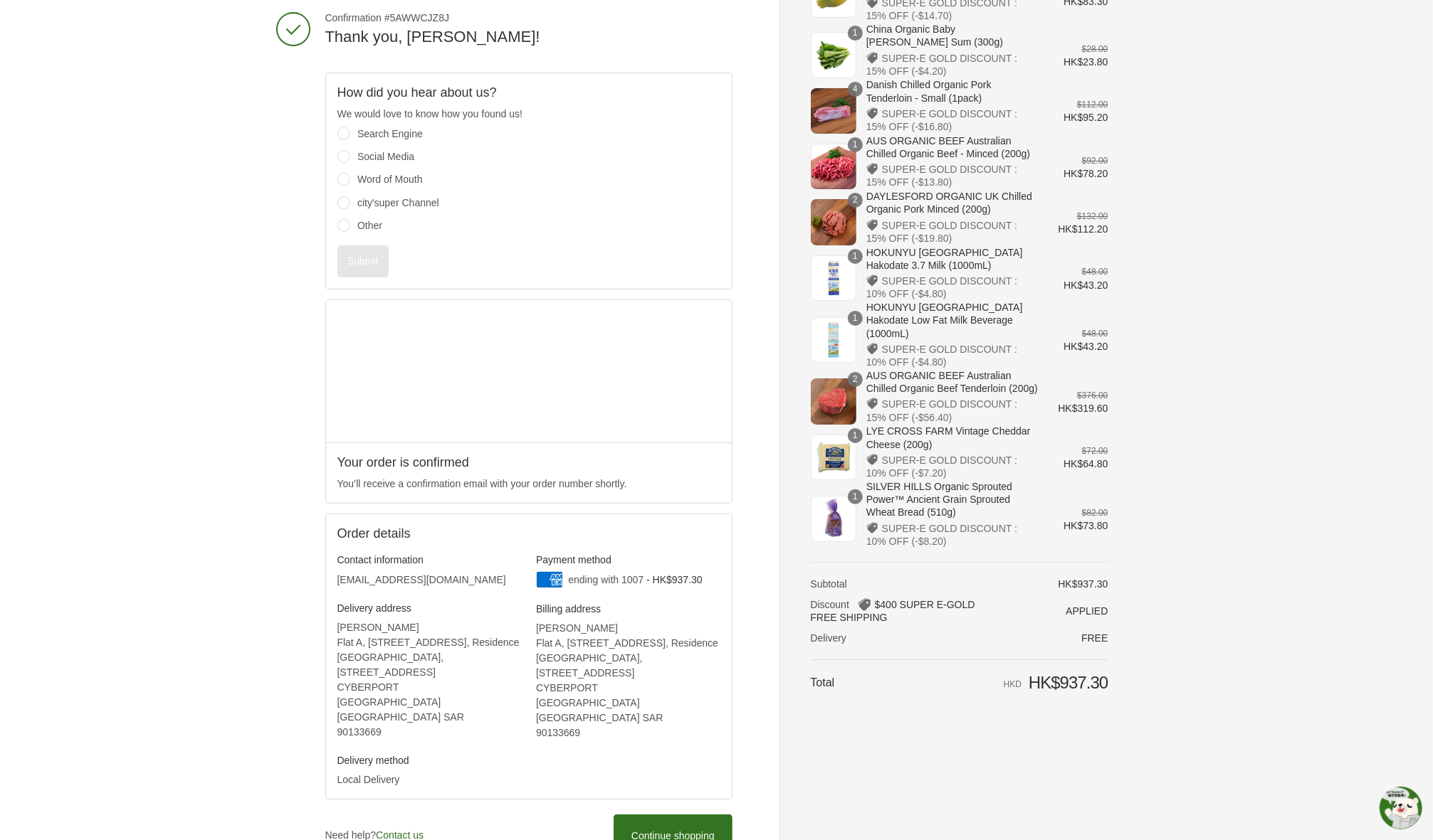
scroll to position [140, 0]
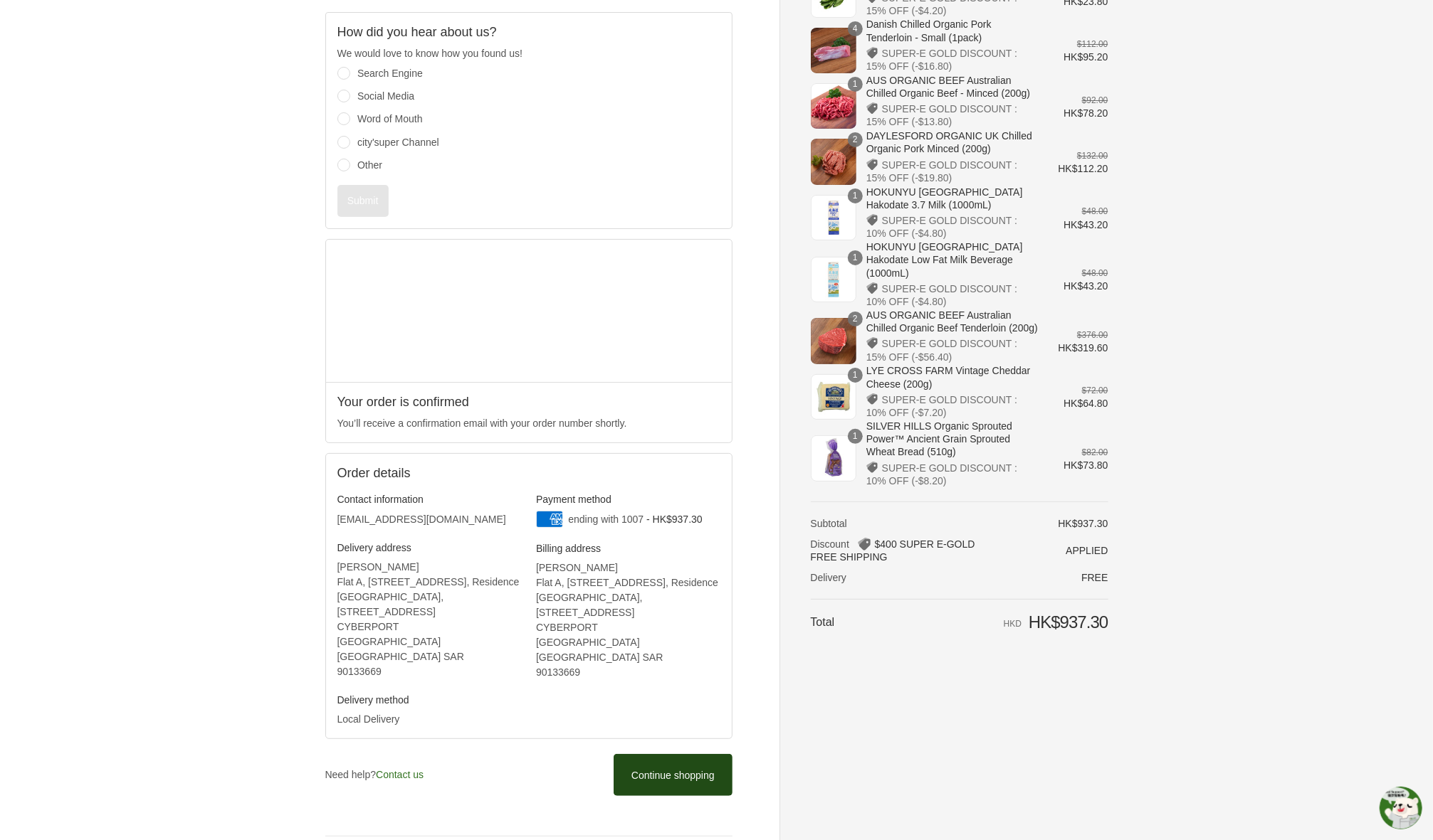
click at [700, 770] on span "Continue shopping" at bounding box center [673, 776] width 83 height 11
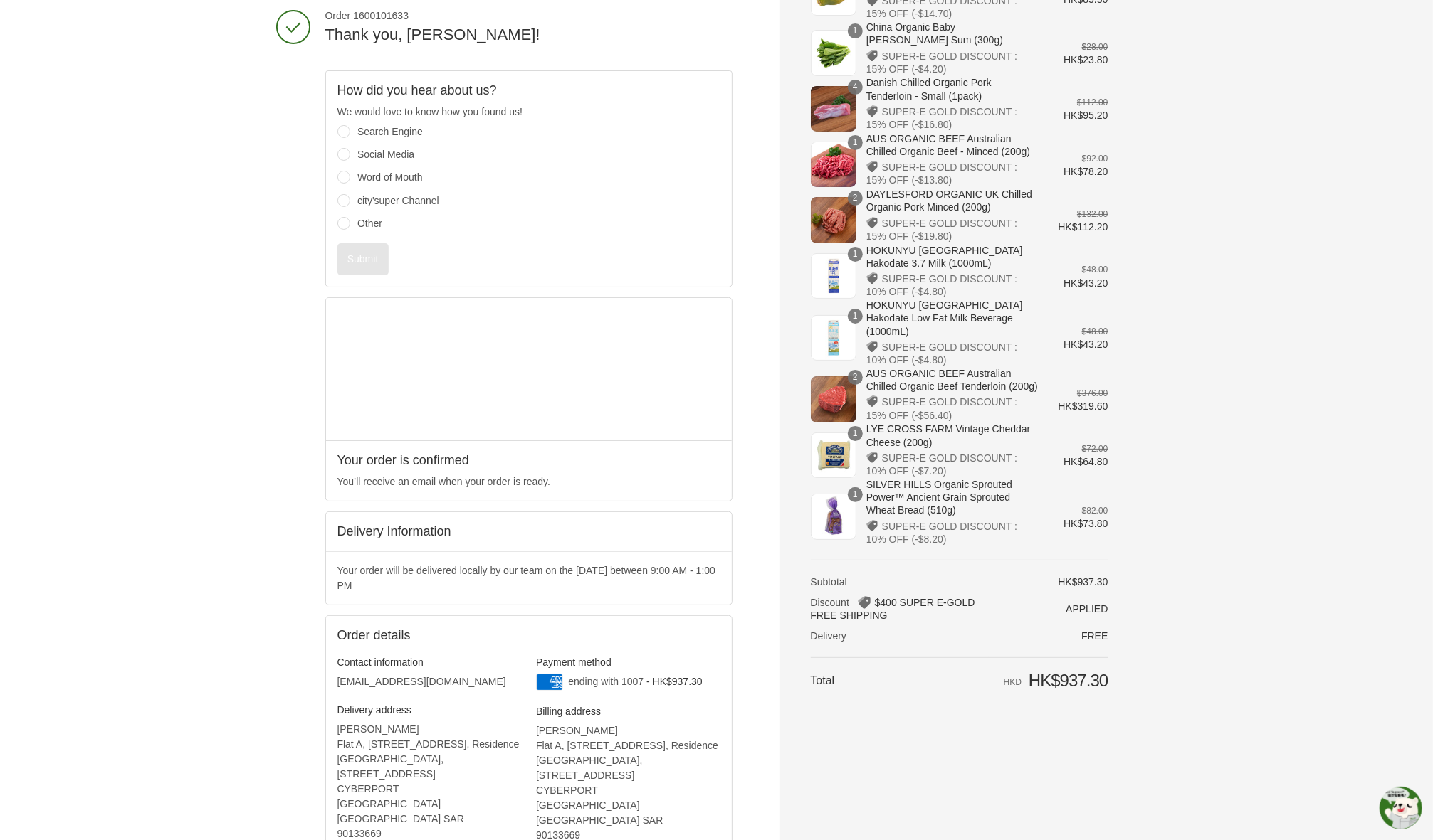
scroll to position [126, 0]
